Goal: Find specific fact: Find specific fact

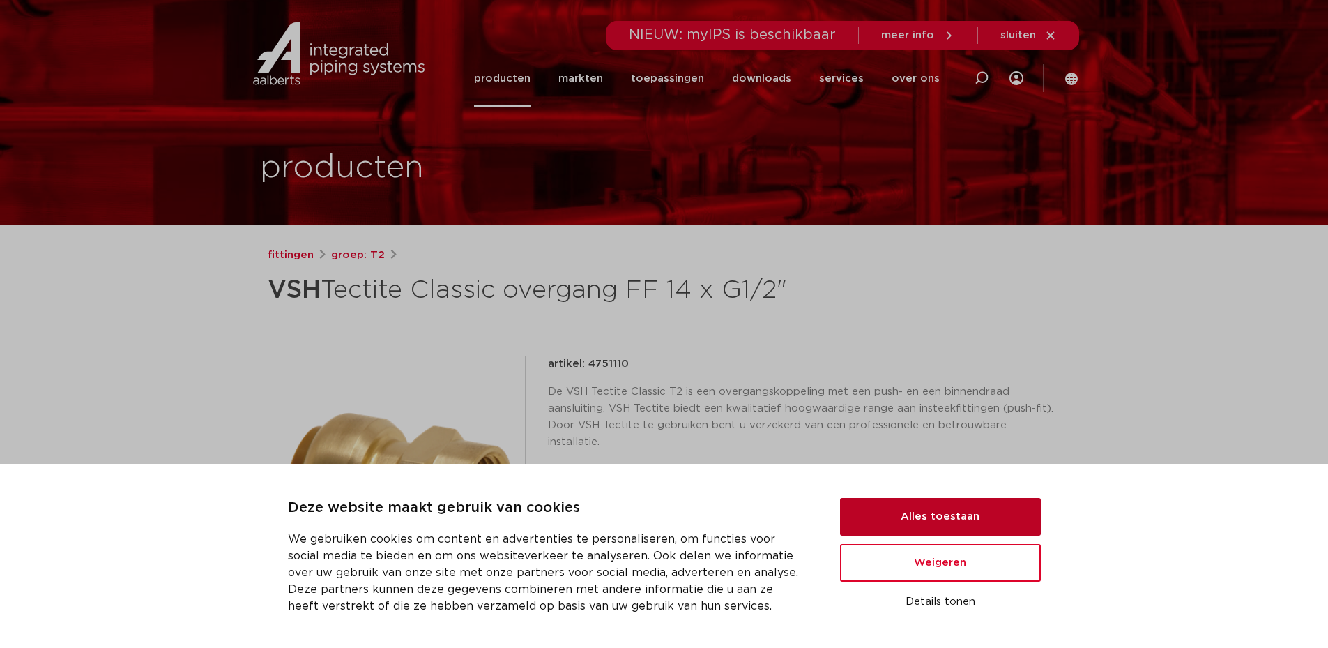
click at [906, 513] on button "Alles toestaan" at bounding box center [940, 517] width 201 height 38
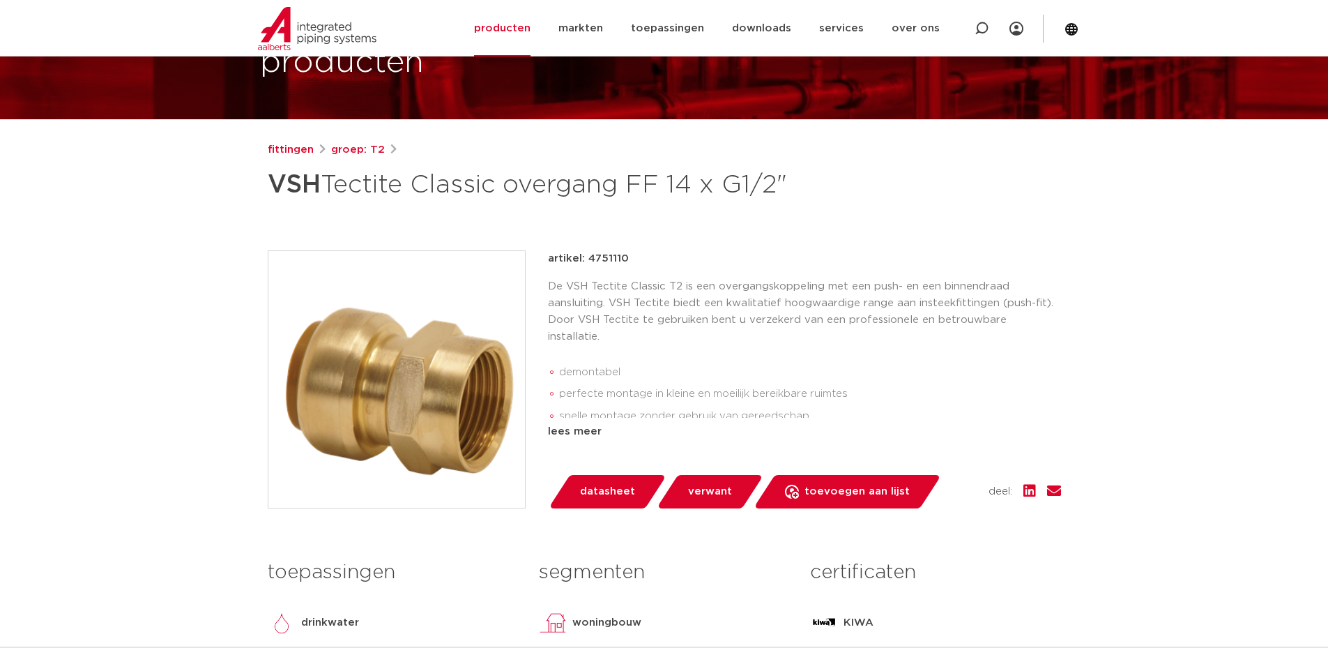
scroll to position [70, 0]
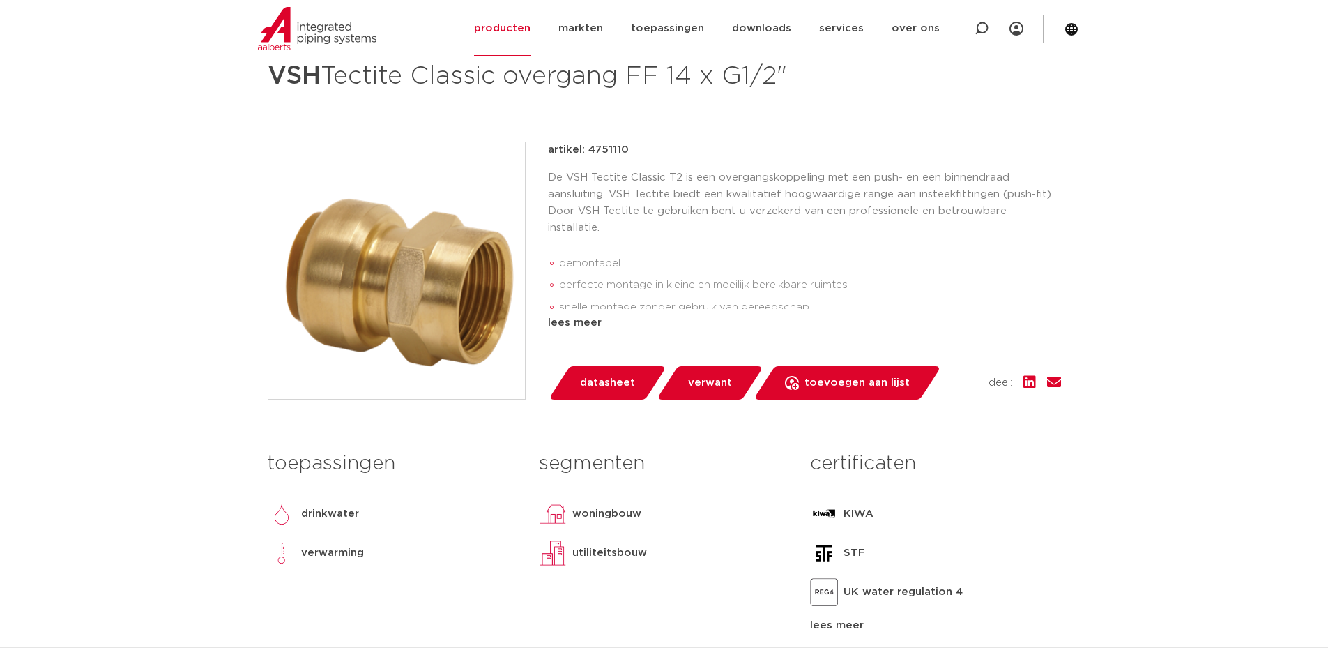
scroll to position [209, 0]
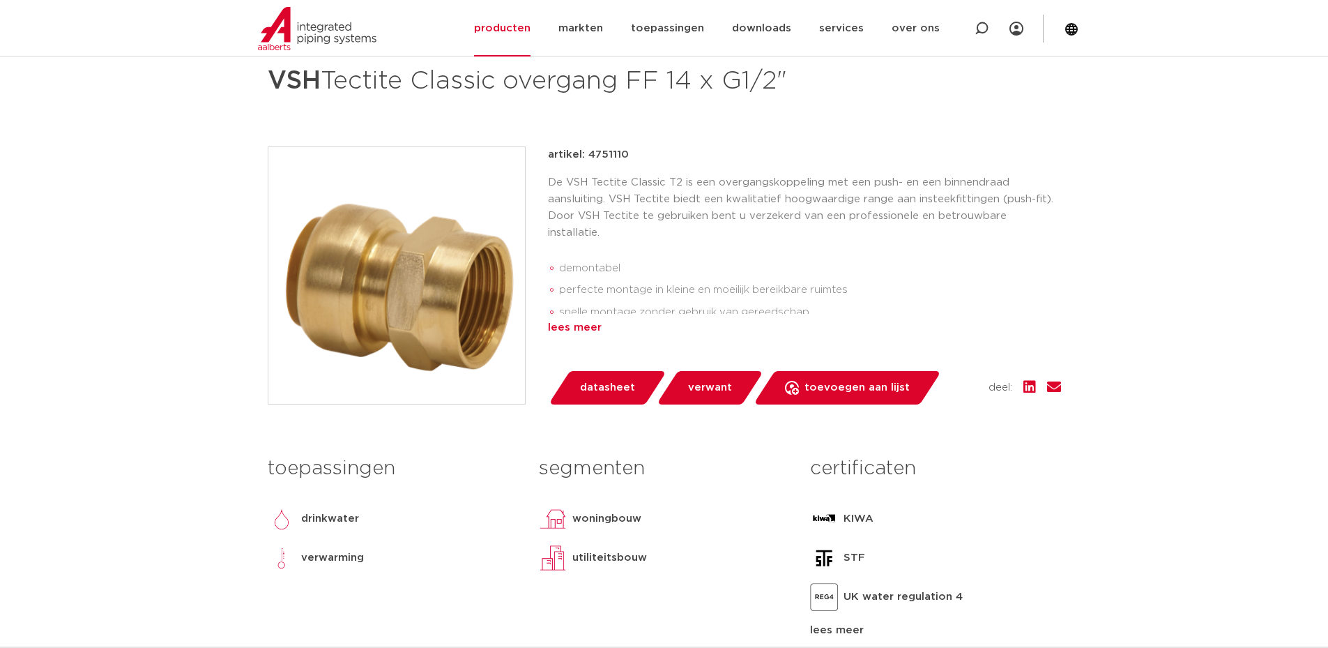
click at [588, 336] on div "lees meer" at bounding box center [804, 327] width 513 height 17
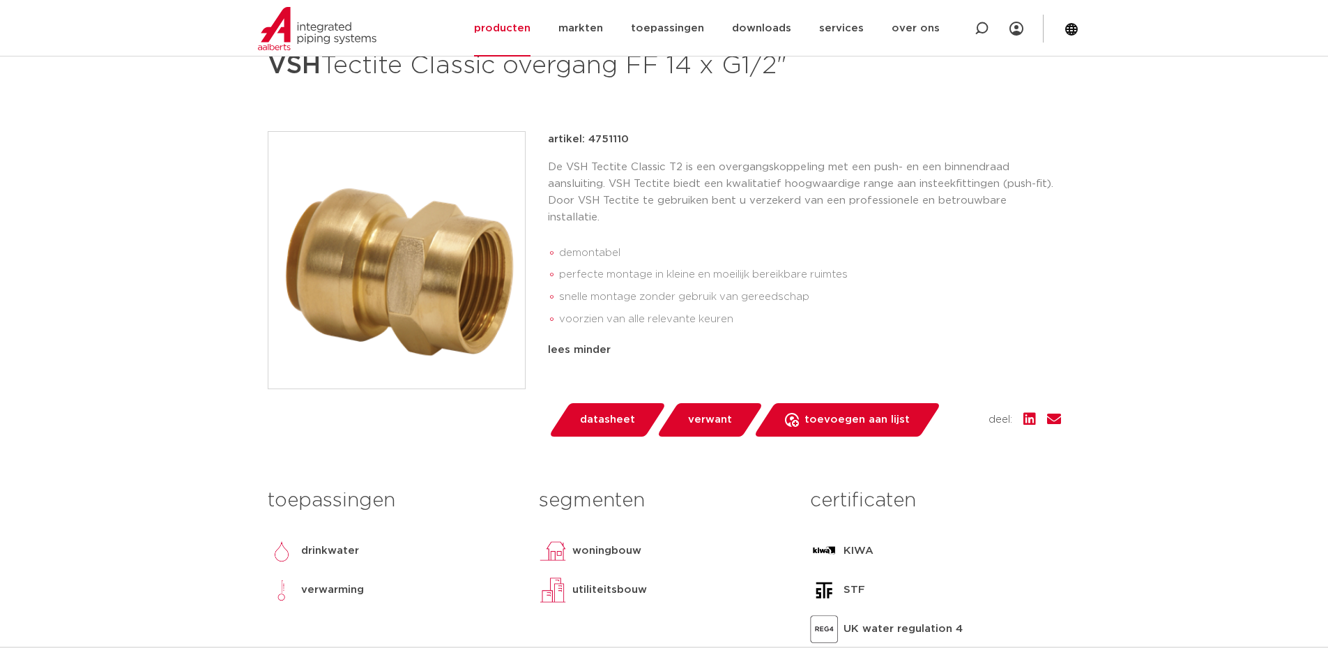
scroll to position [70, 0]
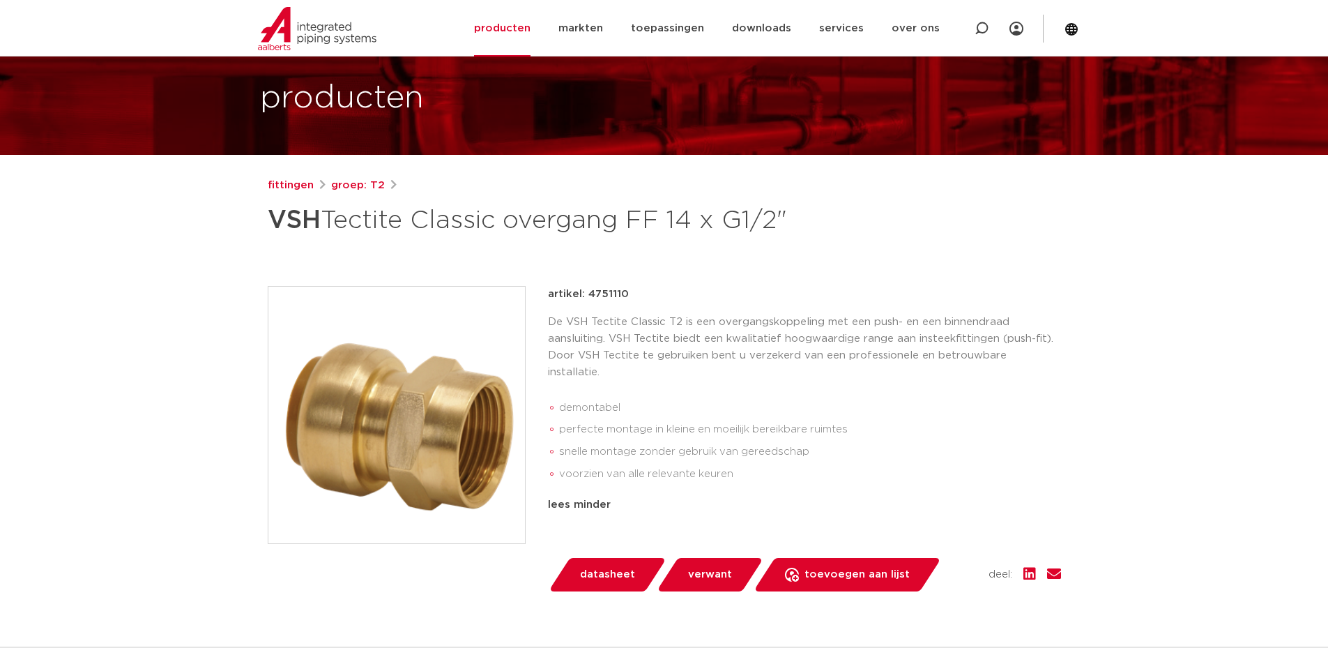
click at [602, 303] on p "artikel: 4751110" at bounding box center [588, 294] width 81 height 17
copy p "4751110"
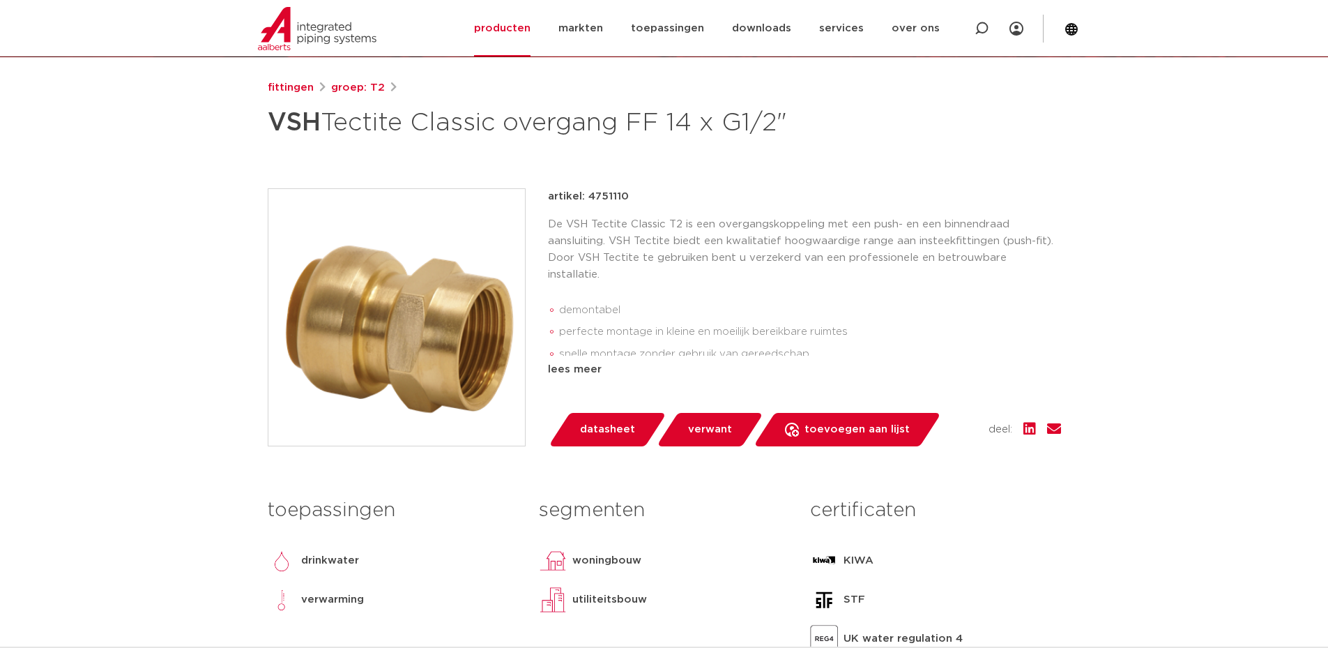
scroll to position [139, 0]
